Goal: Task Accomplishment & Management: Use online tool/utility

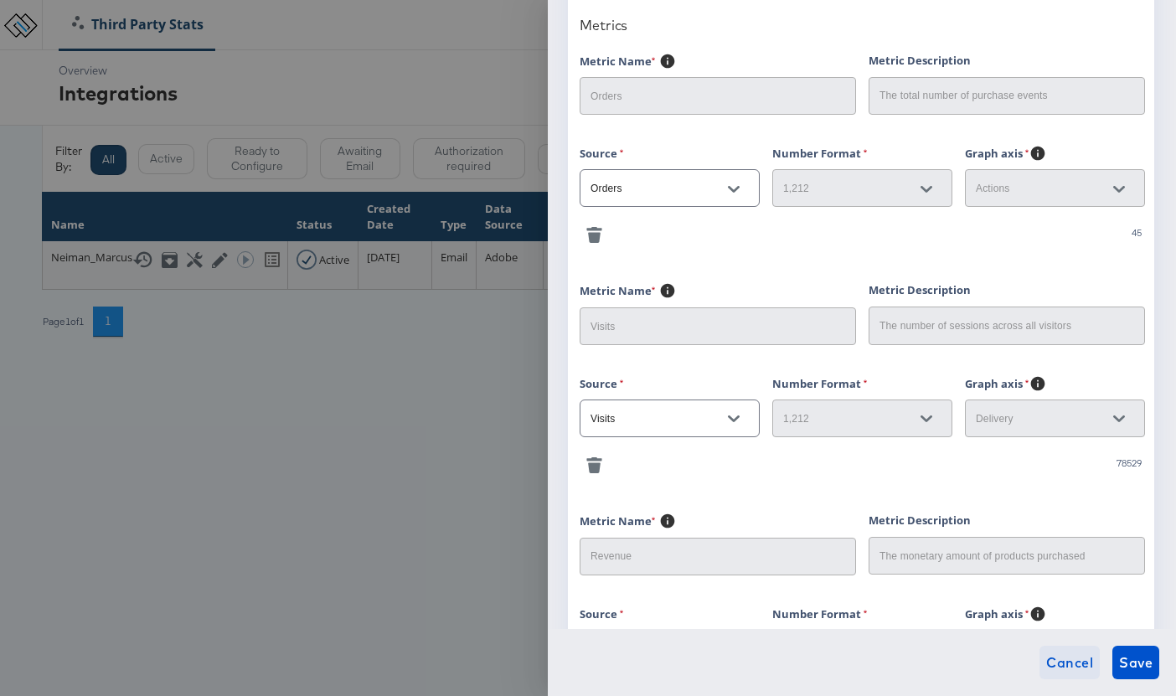
scroll to position [576, 0]
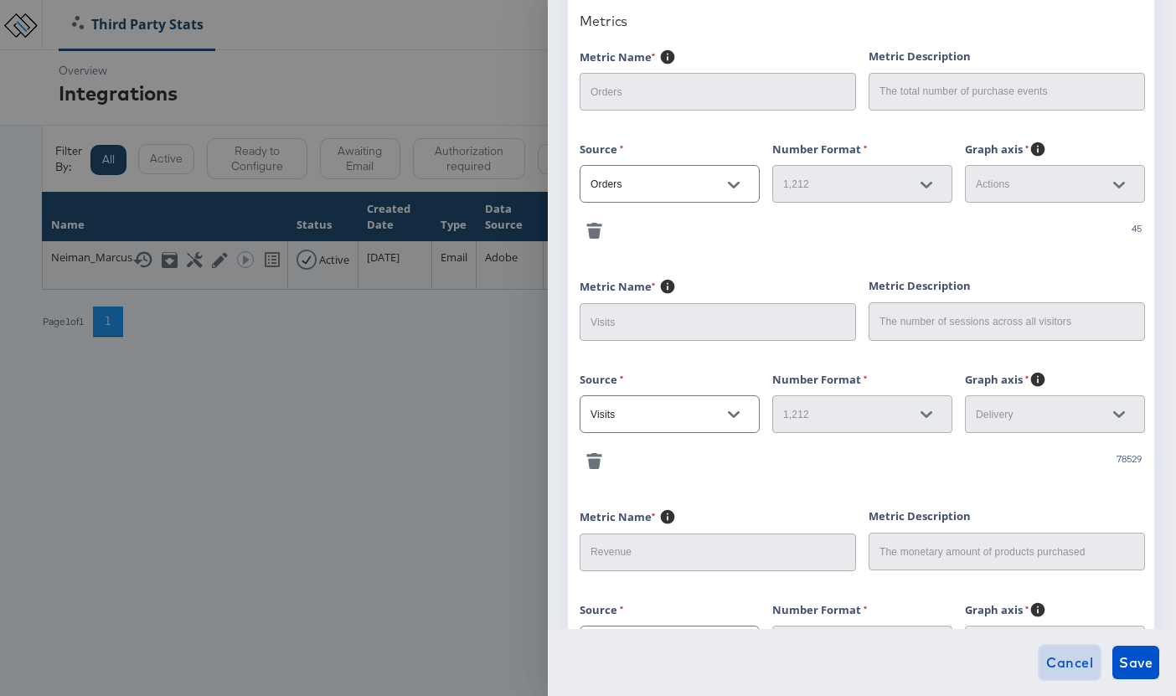
click at [961, 671] on span "Cancel" at bounding box center [1069, 662] width 47 height 23
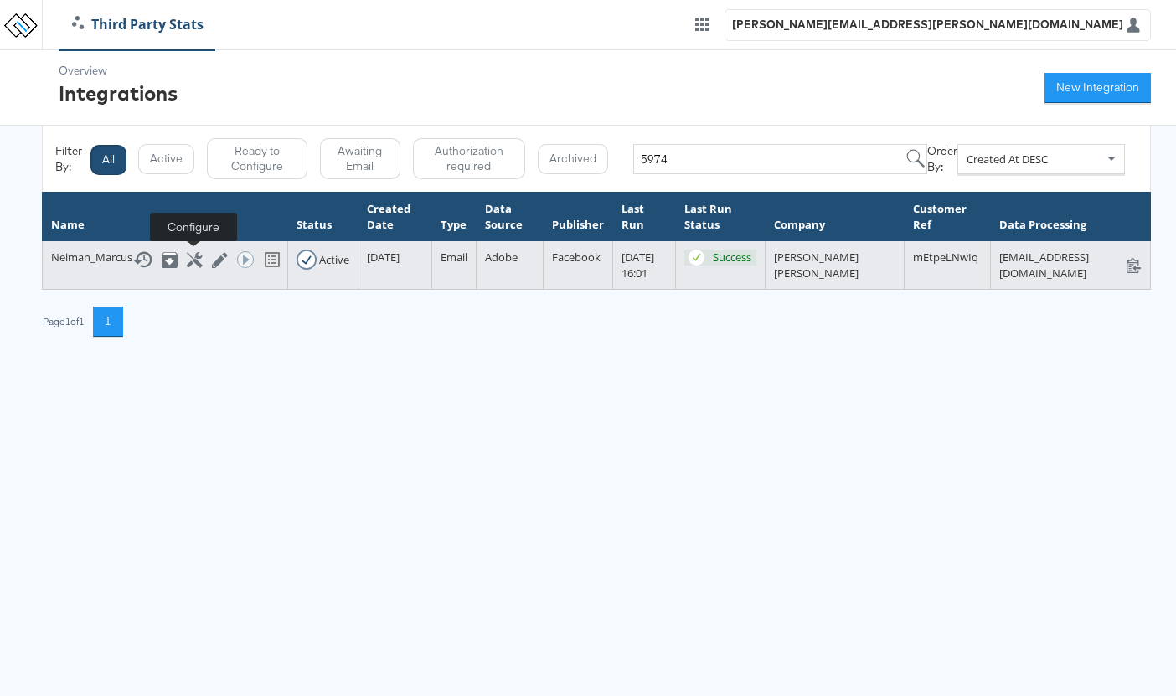
click at [198, 259] on icon at bounding box center [195, 260] width 16 height 16
click at [194, 260] on icon at bounding box center [195, 260] width 16 height 16
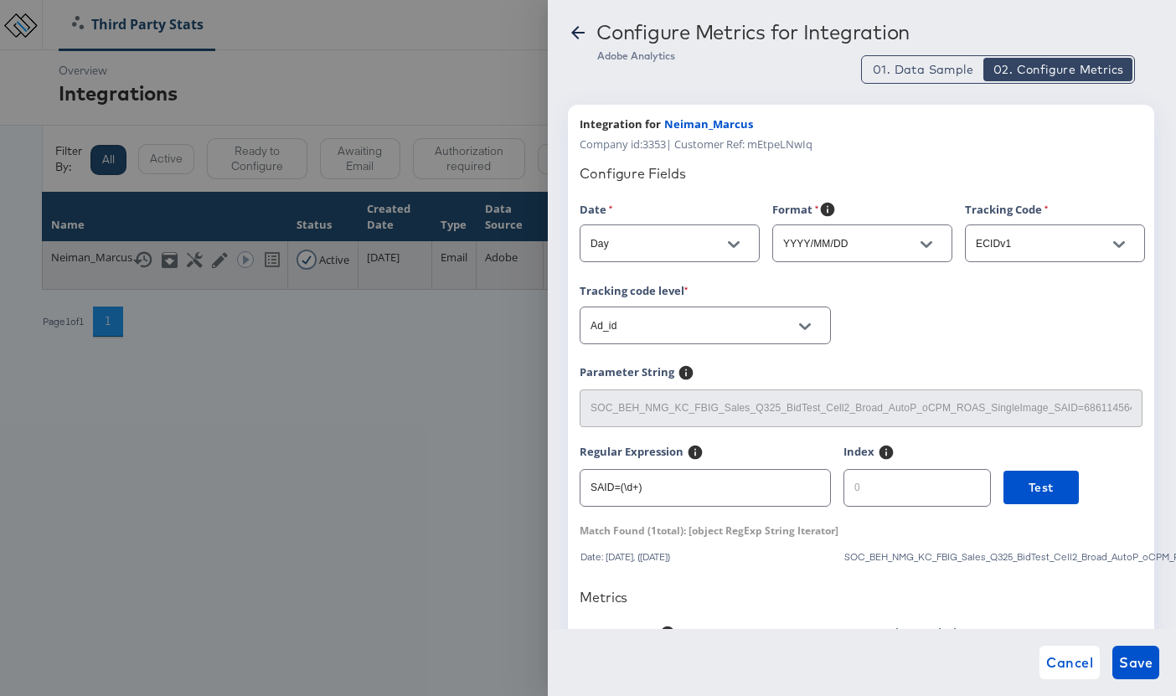
click at [192, 263] on div at bounding box center [588, 348] width 1176 height 696
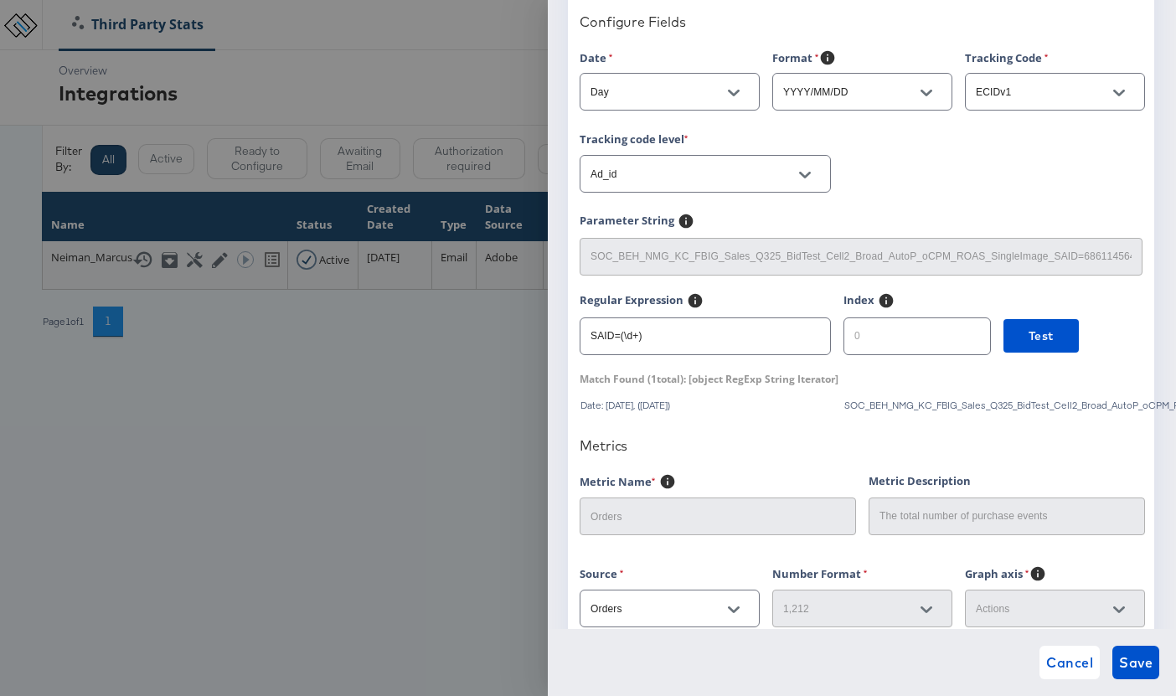
scroll to position [152, 0]
drag, startPoint x: 662, startPoint y: 334, endPoint x: 576, endPoint y: 335, distance: 86.3
click at [576, 335] on div "Integration for Neiman_Marcus Company id: 3353 | Customer Ref: mEtpeLNwIq Confi…" at bounding box center [861, 580] width 586 height 1256
paste input "(?<=SAID=).+"
type input "(?<=SAID=).+"
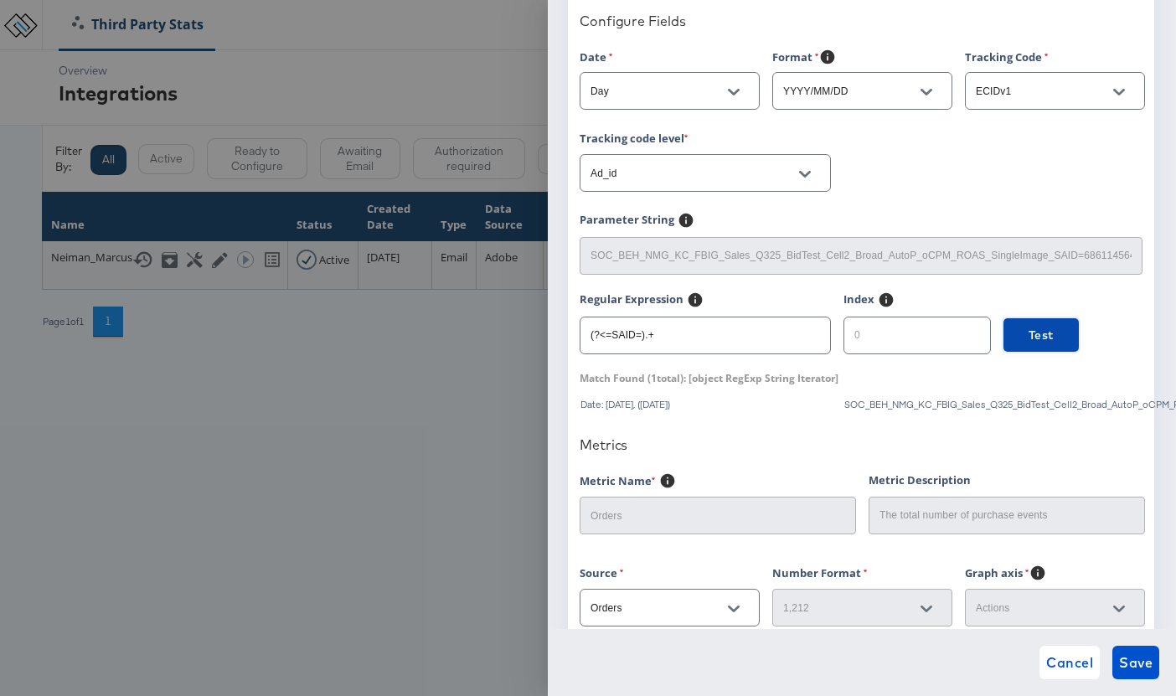
click at [961, 340] on span "Test" at bounding box center [1041, 335] width 25 height 21
drag, startPoint x: 973, startPoint y: 406, endPoint x: 1133, endPoint y: 413, distance: 160.2
click at [961, 413] on div "Configure Fields Date Day Format YYYY/MM/DD Tracking Code ECIDv1 Tracking code …" at bounding box center [861, 597] width 563 height 1197
drag, startPoint x: 640, startPoint y: 380, endPoint x: 772, endPoint y: 381, distance: 131.6
click at [772, 381] on div "Match Found ( 1 total): [object RegExp String Iterator]" at bounding box center [709, 378] width 259 height 14
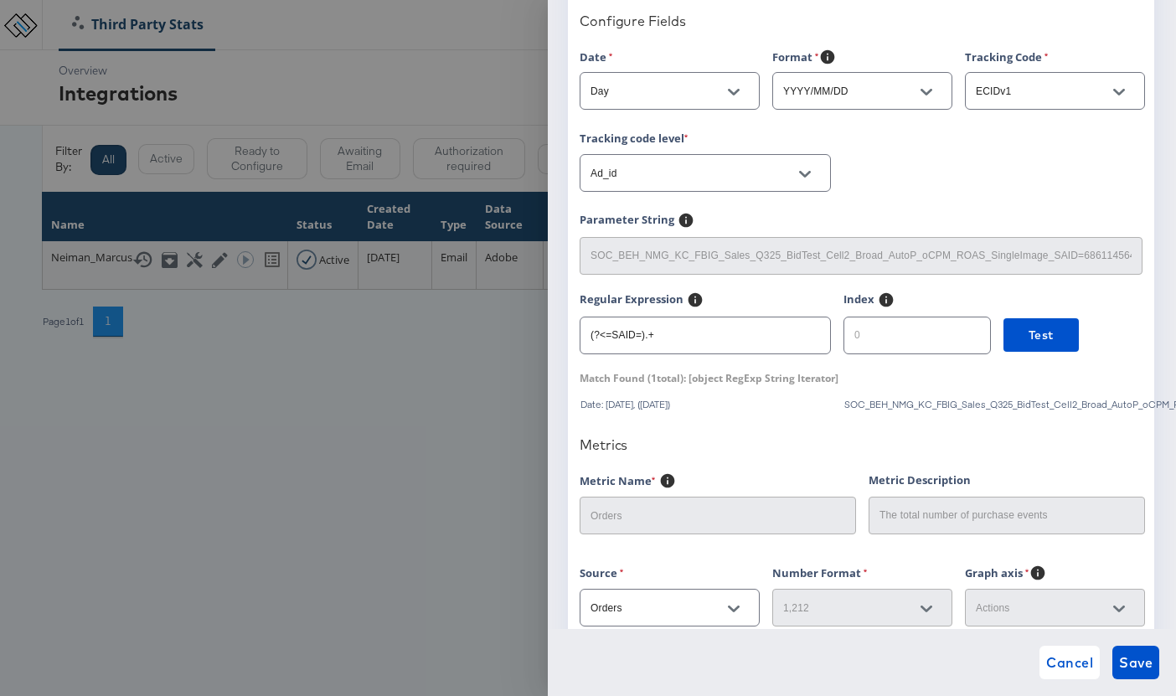
click at [746, 393] on div "Configure Fields Date Day Format YYYY/MM/DD Tracking Code ECIDv1 Tracking code …" at bounding box center [861, 597] width 563 height 1197
drag, startPoint x: 694, startPoint y: 377, endPoint x: 801, endPoint y: 383, distance: 107.4
click at [801, 383] on div "Match Found ( 1 total): [object RegExp String Iterator]" at bounding box center [709, 378] width 259 height 14
click at [701, 391] on div "Configure Fields Date Day Format YYYY/MM/DD Tracking Code ECIDv1 Tracking code …" at bounding box center [861, 597] width 563 height 1197
drag, startPoint x: 702, startPoint y: 379, endPoint x: 845, endPoint y: 383, distance: 142.5
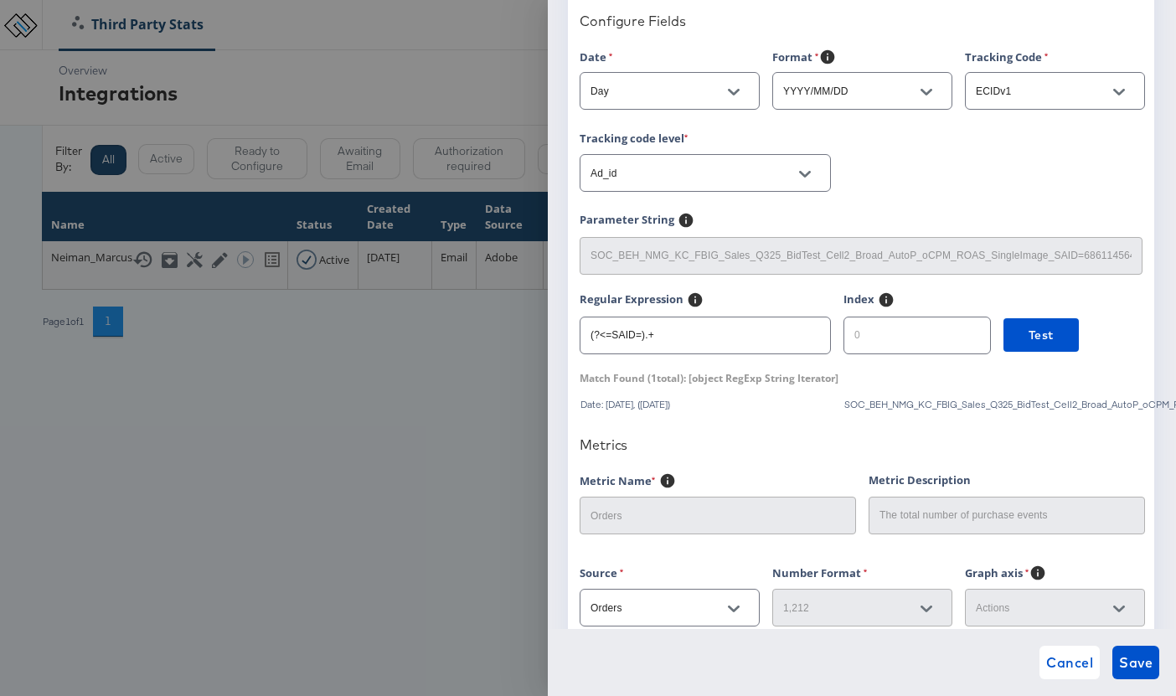
click at [845, 383] on div "Match Found ( 1 total): [object RegExp String Iterator]" at bounding box center [861, 378] width 563 height 14
click at [816, 383] on div "Match Found ( 1 total): [object RegExp String Iterator]" at bounding box center [709, 378] width 259 height 14
click at [961, 339] on span "Test" at bounding box center [1041, 335] width 25 height 21
drag, startPoint x: 917, startPoint y: 403, endPoint x: 1104, endPoint y: 410, distance: 187.8
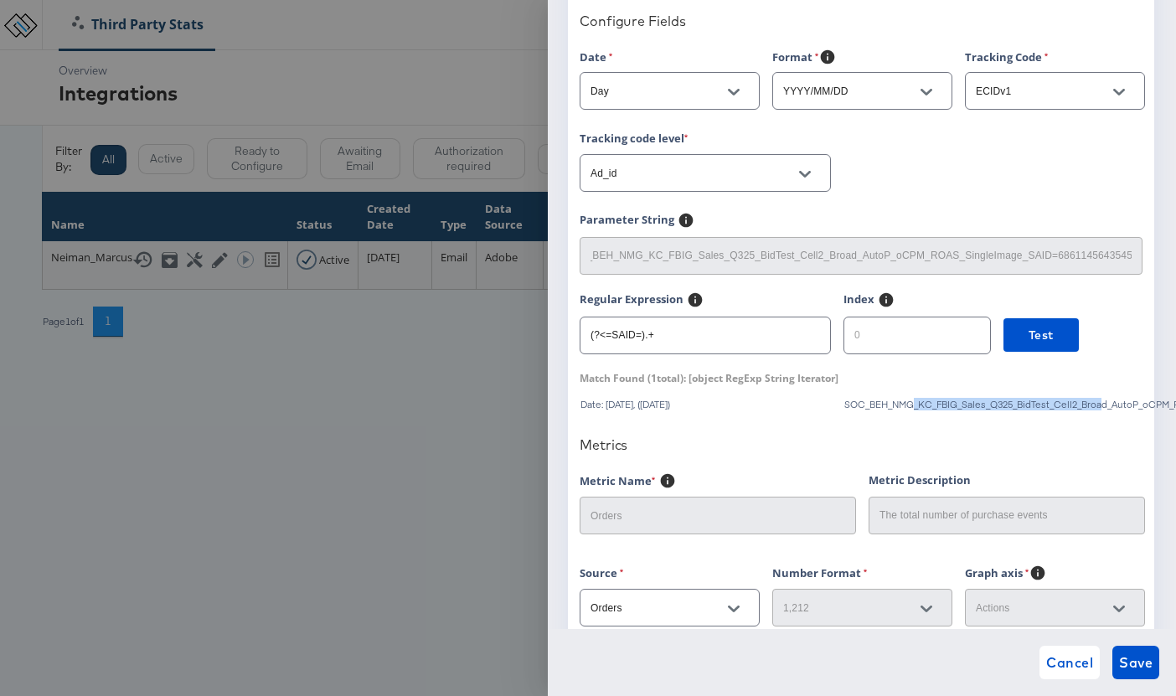
click at [961, 410] on div "SOC_BEH_NMG_KC_FBIG_Sales_Q325_BidTest_Cell2_Broad_AutoP_oCPM_ROAS_SingleImage_…" at bounding box center [1100, 405] width 512 height 12
click at [961, 180] on div "Configure Metrics for Integration Adobe Analytics 01. Data Sample 02. Configure…" at bounding box center [862, 348] width 628 height 696
click at [677, 380] on span "Match Found ( 1 total):" at bounding box center [633, 378] width 106 height 14
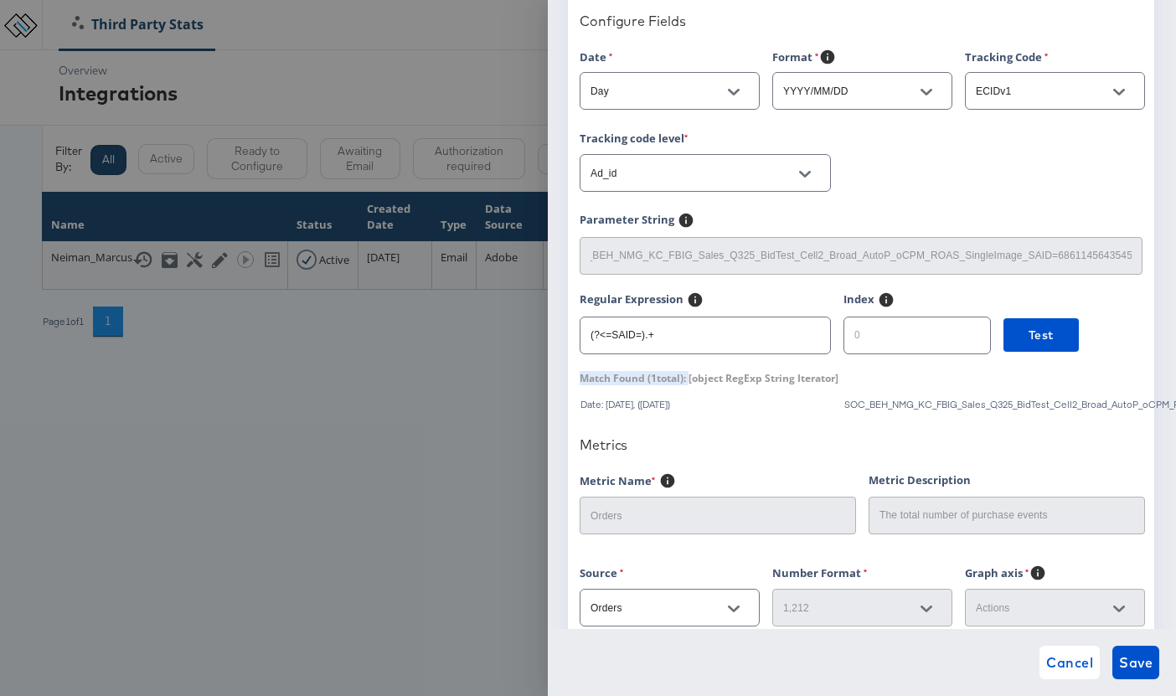
copy span "Match Found ( 1 total):"
click at [755, 375] on div "Match Found ( 1 total): [object RegExp String Iterator]" at bounding box center [709, 378] width 259 height 14
click at [792, 390] on div "Configure Fields Date Day Format YYYY/MM/DD Tracking Code ECIDv1 Tracking code …" at bounding box center [861, 597] width 563 height 1197
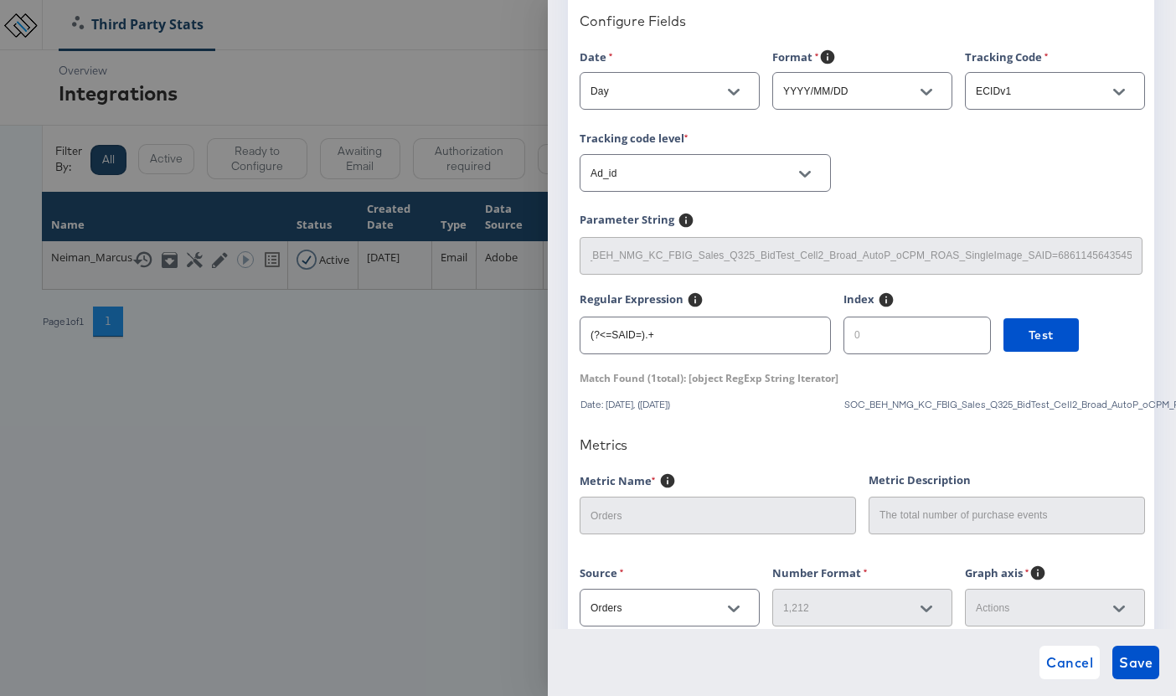
drag, startPoint x: 858, startPoint y: 380, endPoint x: 580, endPoint y: 379, distance: 278.2
click at [580, 379] on div "Match Found ( 1 total): [object RegExp String Iterator]" at bounding box center [861, 378] width 563 height 14
click at [580, 379] on span "Match Found ( 1 total):" at bounding box center [633, 378] width 106 height 14
drag, startPoint x: 581, startPoint y: 379, endPoint x: 841, endPoint y: 382, distance: 259.8
click at [839, 382] on div "Match Found ( 1 total): [object RegExp String Iterator]" at bounding box center [709, 378] width 259 height 14
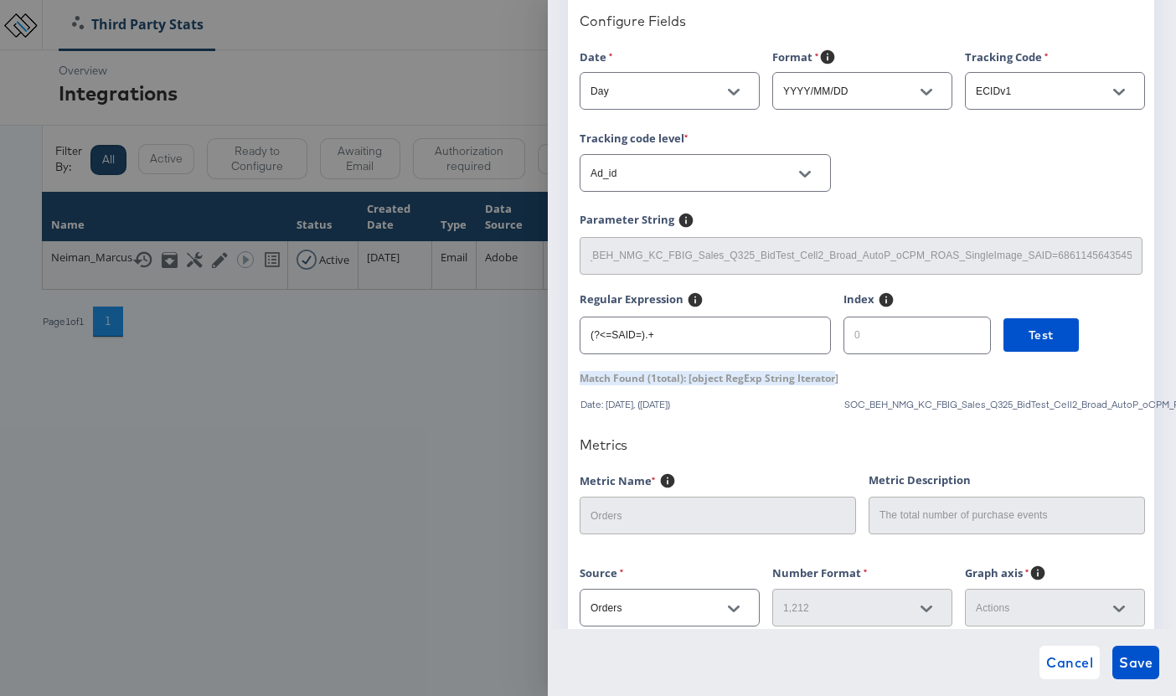
copy div "Match Found ( 1 total): [object RegExp String Iterator"
